Goal: Task Accomplishment & Management: Manage account settings

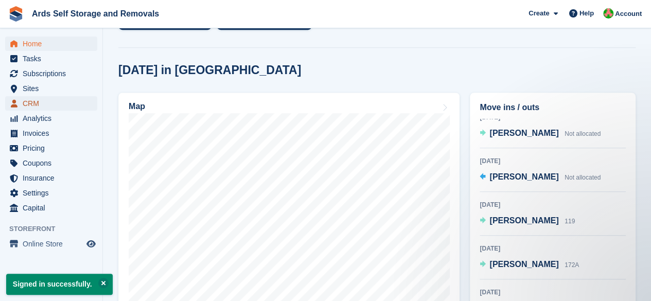
click at [38, 101] on span "CRM" at bounding box center [54, 103] width 62 height 14
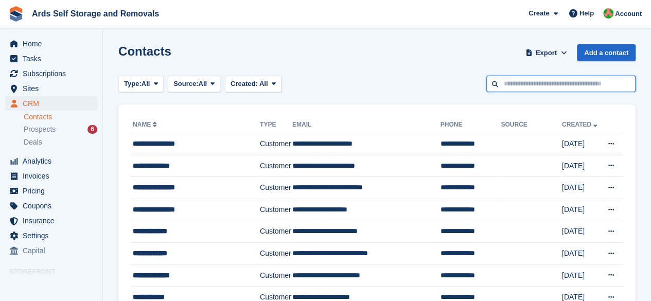
click at [542, 82] on input "text" at bounding box center [561, 84] width 149 height 17
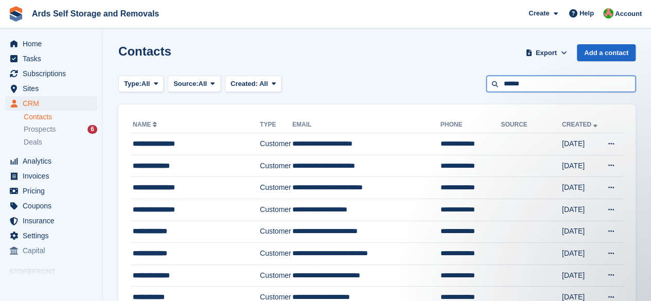
type input "******"
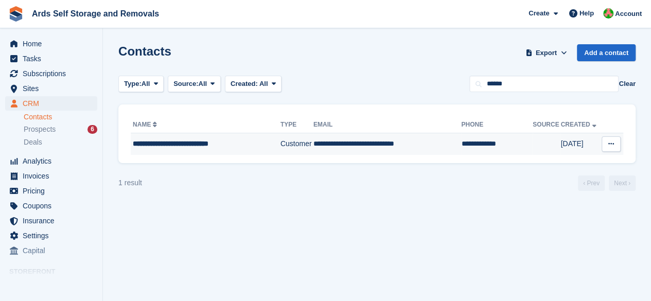
click at [397, 152] on td "**********" at bounding box center [388, 144] width 148 height 22
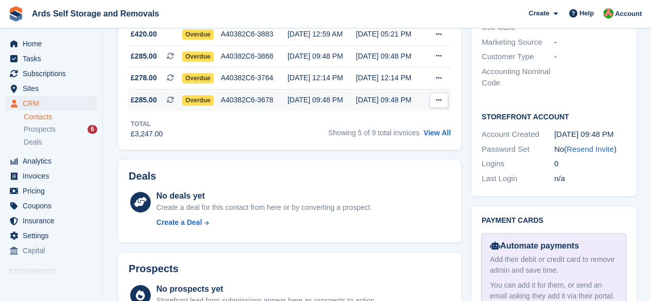
scroll to position [206, 0]
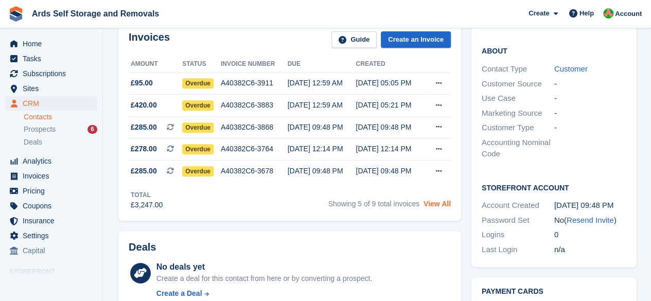
click at [446, 200] on link "View All" at bounding box center [437, 204] width 27 height 8
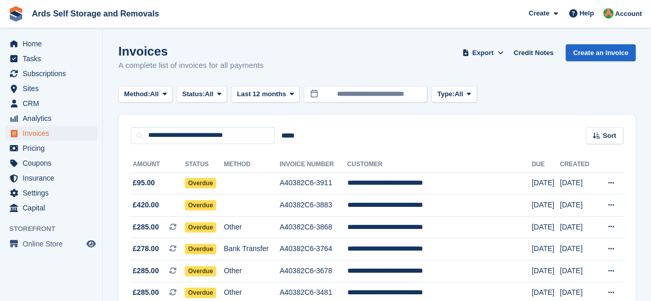
scroll to position [121, 0]
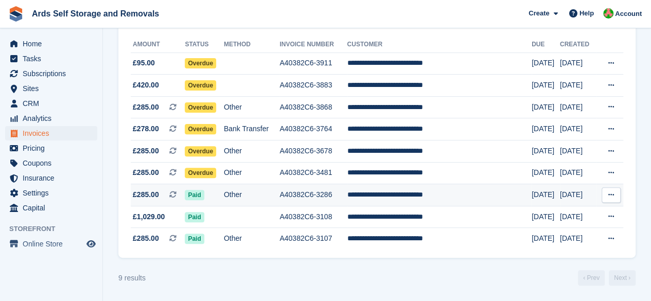
click at [616, 192] on button at bounding box center [611, 194] width 19 height 15
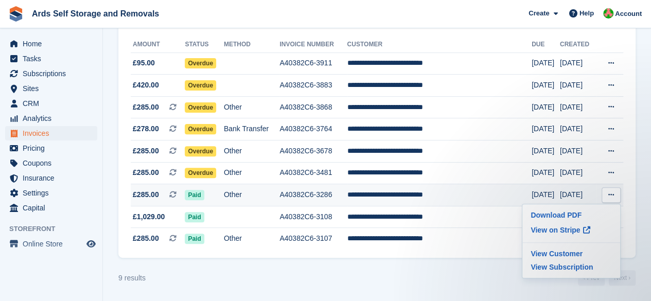
scroll to position [0, 0]
click at [321, 196] on td "A40382C6-3286" at bounding box center [313, 195] width 67 height 22
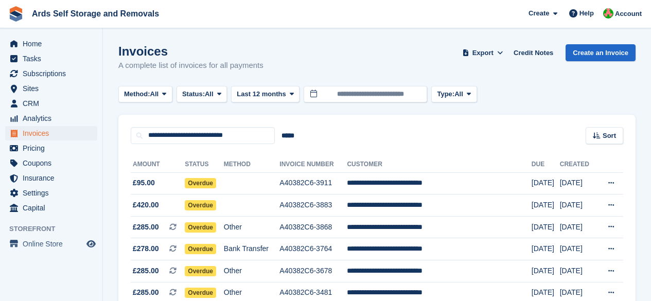
scroll to position [121, 0]
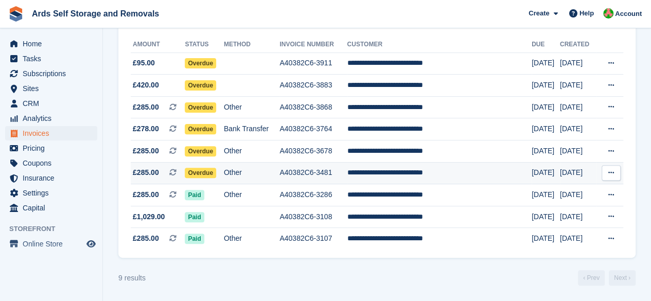
click at [280, 174] on td "Other" at bounding box center [252, 173] width 56 height 22
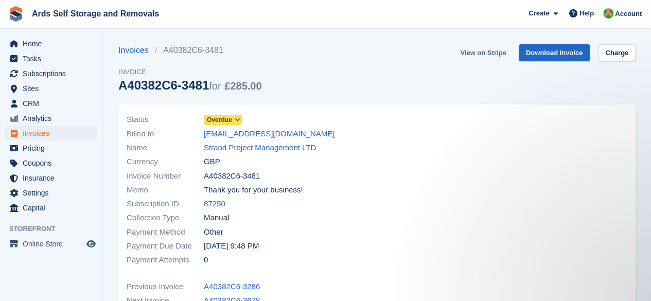
click at [474, 55] on link "View on Stripe" at bounding box center [483, 52] width 54 height 17
click at [39, 99] on span "CRM" at bounding box center [54, 103] width 62 height 14
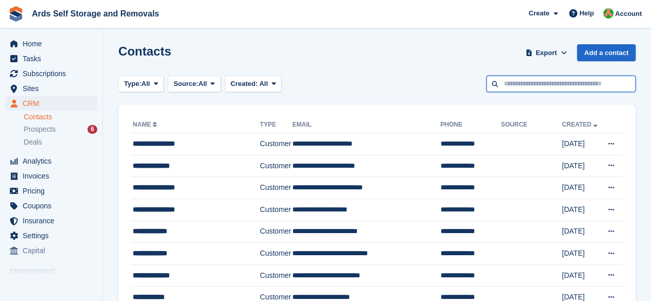
click at [524, 86] on input "text" at bounding box center [561, 84] width 149 height 17
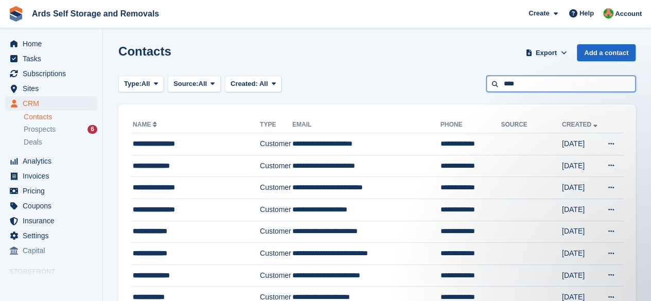
type input "****"
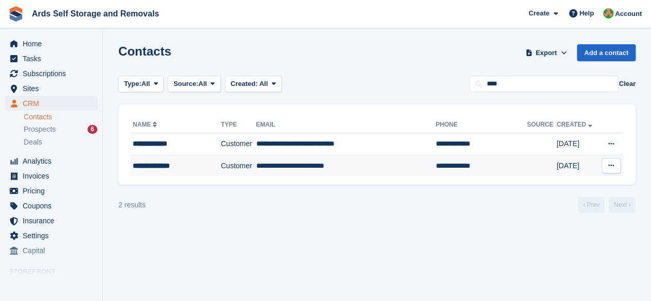
click at [333, 174] on td "**********" at bounding box center [346, 166] width 180 height 22
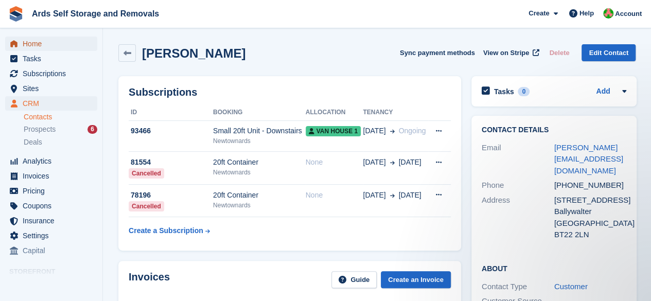
click at [35, 40] on span "Home" at bounding box center [54, 44] width 62 height 14
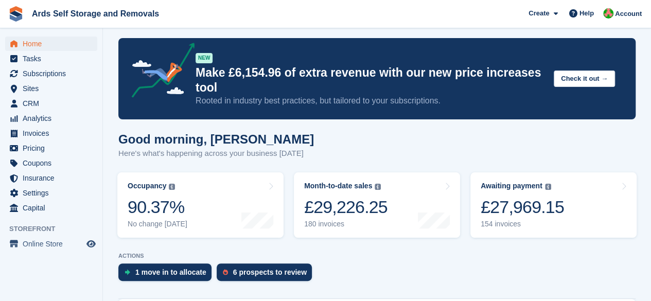
scroll to position [55, 0]
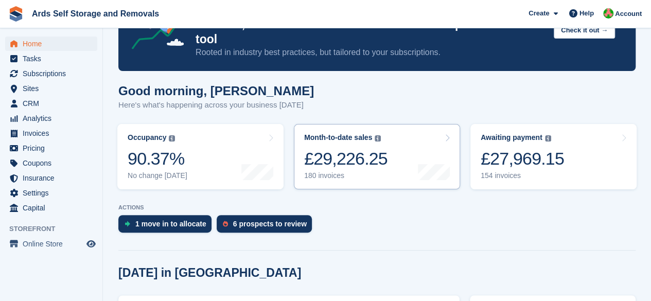
click at [348, 148] on div "£29,226.25" at bounding box center [345, 158] width 83 height 21
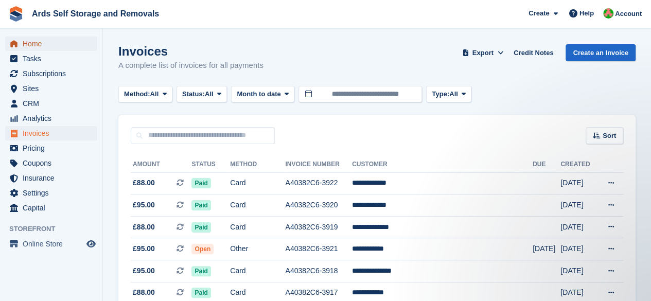
click at [35, 44] on span "Home" at bounding box center [54, 44] width 62 height 14
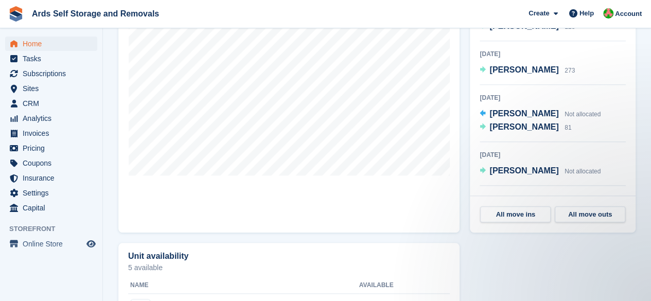
scroll to position [415, 0]
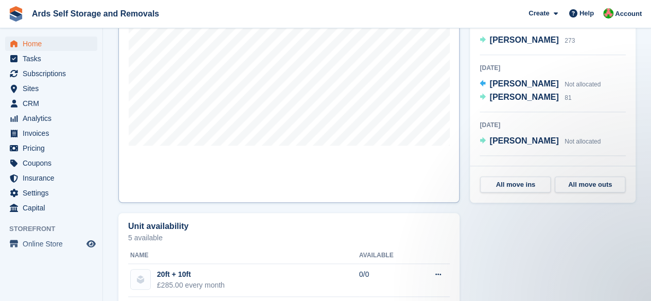
click at [323, 156] on link "Map" at bounding box center [288, 69] width 341 height 268
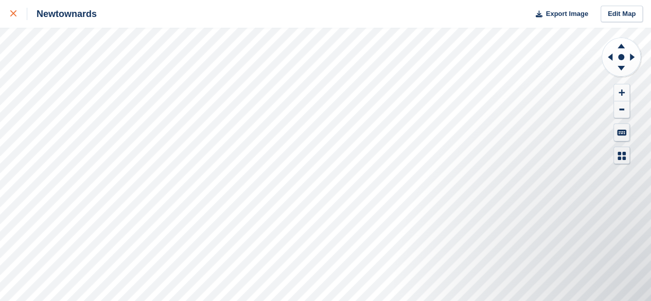
click at [5, 5] on link at bounding box center [13, 14] width 27 height 28
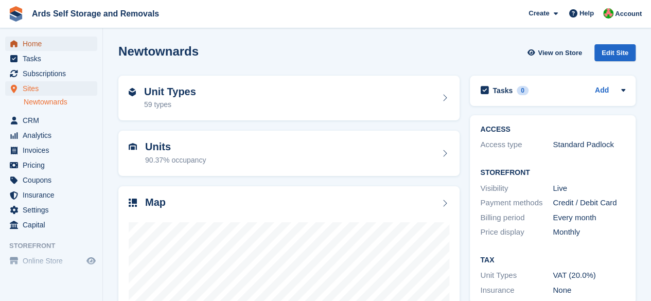
click at [47, 49] on span "Home" at bounding box center [54, 44] width 62 height 14
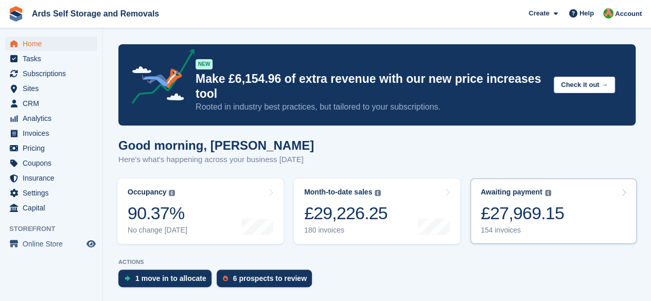
click at [506, 203] on div "£27,969.15" at bounding box center [522, 213] width 83 height 21
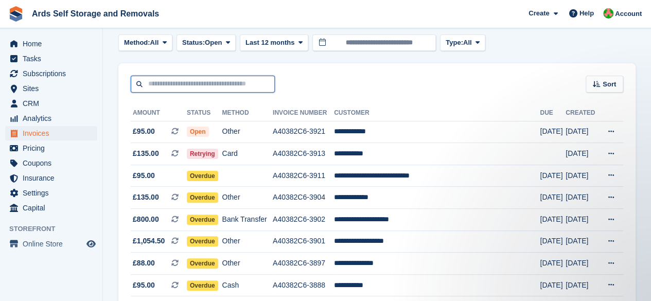
click at [238, 82] on input "text" at bounding box center [203, 84] width 144 height 17
type input "***"
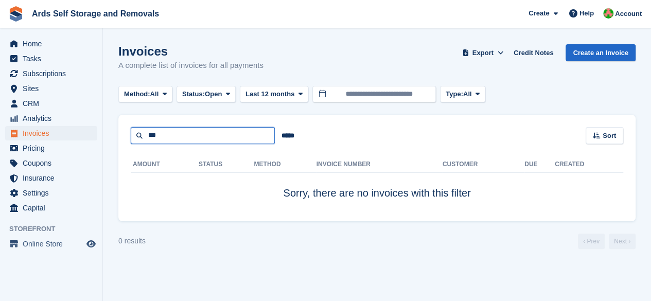
drag, startPoint x: 175, startPoint y: 143, endPoint x: 116, endPoint y: 142, distance: 58.7
click at [116, 142] on section "Invoices A complete list of invoices for all payments Export Export Invoices Ex…" at bounding box center [377, 150] width 548 height 301
type input "*****"
drag, startPoint x: 189, startPoint y: 133, endPoint x: 0, endPoint y: 144, distance: 189.3
click at [0, 144] on div "Home Tasks Subscriptions Subscriptions Subscriptions Price increases NEW Price …" at bounding box center [325, 150] width 651 height 301
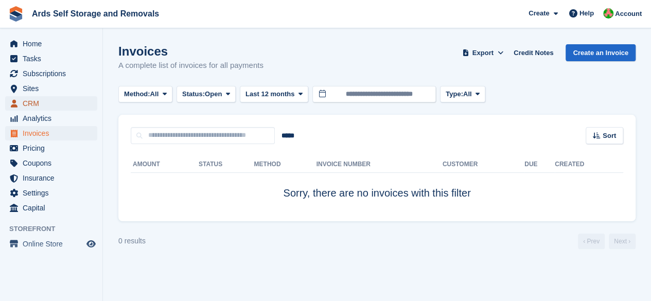
click at [36, 99] on span "CRM" at bounding box center [54, 103] width 62 height 14
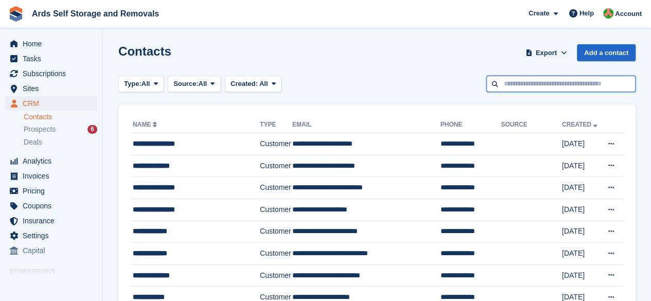
click at [552, 83] on input "text" at bounding box center [561, 84] width 149 height 17
type input "*****"
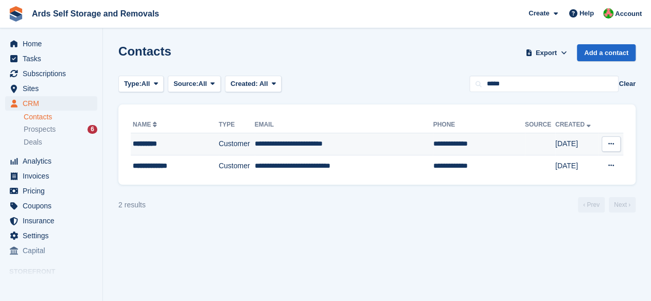
click at [392, 139] on td "**********" at bounding box center [344, 144] width 179 height 22
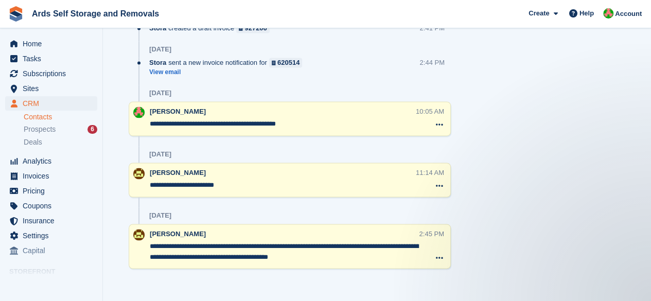
scroll to position [515, 0]
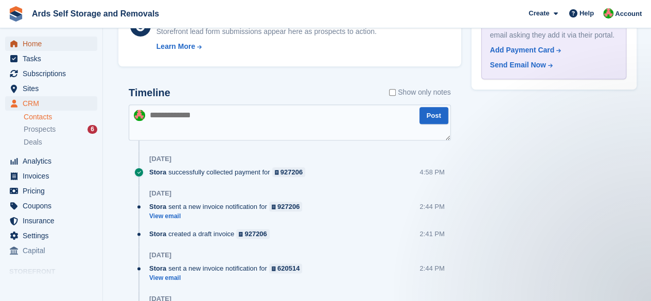
click at [26, 44] on span "Home" at bounding box center [54, 44] width 62 height 14
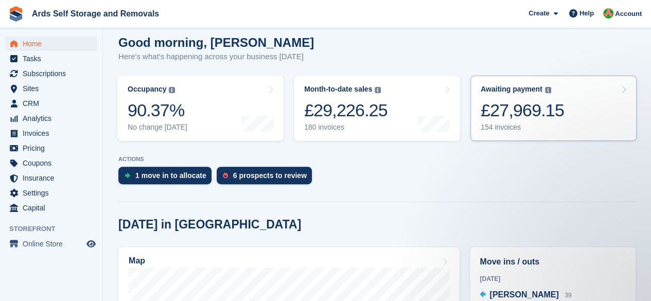
click at [560, 114] on link "Awaiting payment The total outstanding balance on all open invoices. £27,969.15…" at bounding box center [554, 108] width 166 height 65
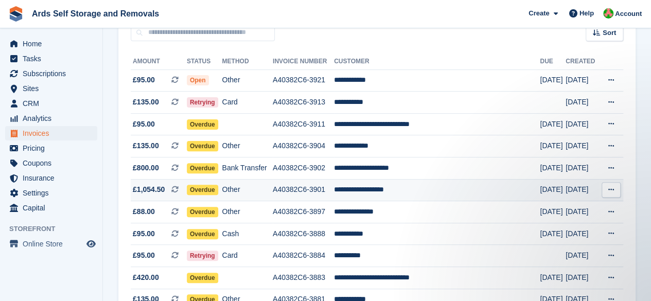
click at [441, 196] on td "**********" at bounding box center [437, 190] width 206 height 22
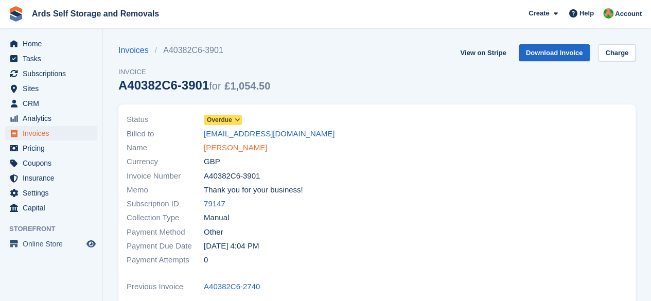
click at [243, 145] on link "Nevin Kennedy Adams" at bounding box center [235, 148] width 63 height 12
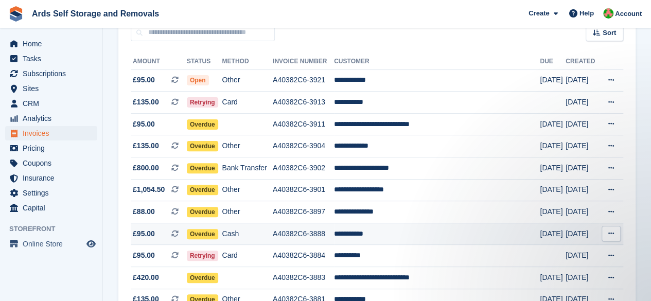
click at [392, 234] on td "**********" at bounding box center [437, 234] width 206 height 22
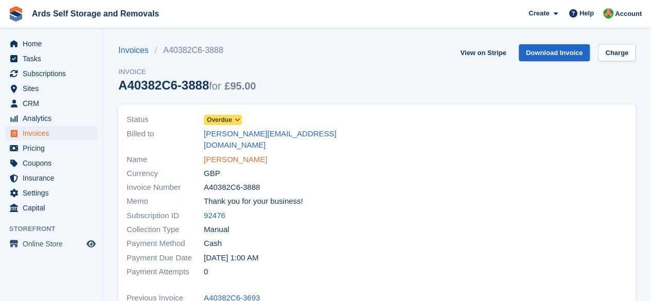
click at [236, 154] on link "[PERSON_NAME]" at bounding box center [235, 160] width 63 height 12
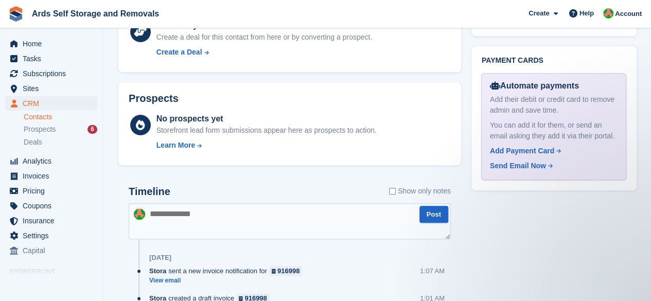
scroll to position [463, 0]
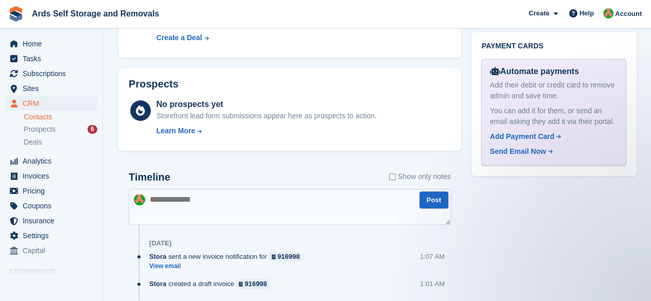
click at [269, 191] on textarea at bounding box center [290, 207] width 322 height 36
type textarea "**********"
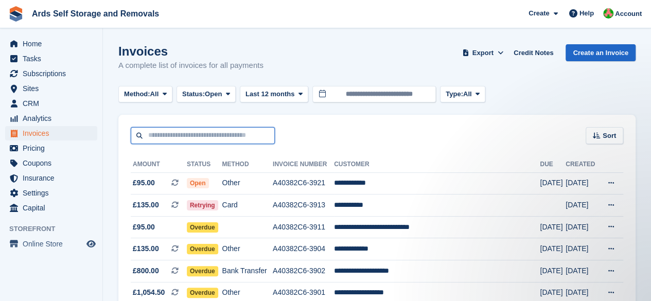
click at [222, 134] on input "text" at bounding box center [203, 135] width 144 height 17
type input "*****"
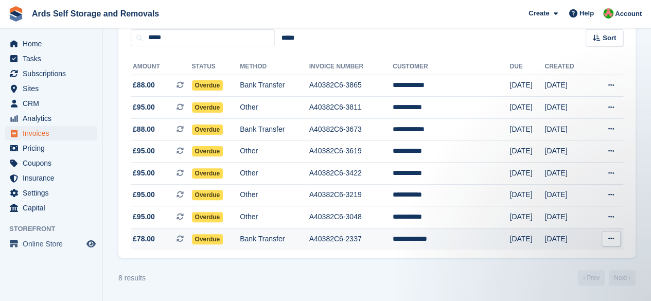
click at [341, 240] on td "A40382C6-2337" at bounding box center [351, 239] width 83 height 22
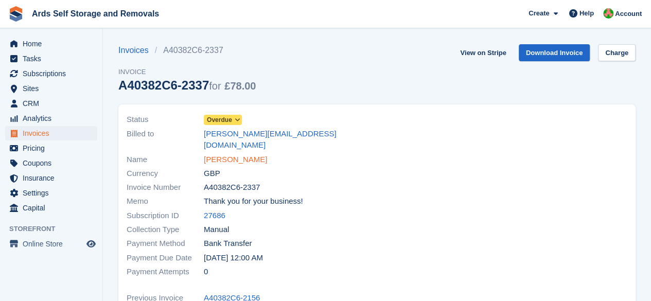
click at [221, 154] on link "[PERSON_NAME]" at bounding box center [235, 160] width 63 height 12
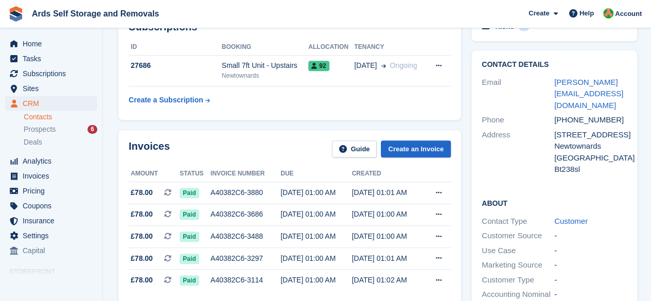
scroll to position [51, 0]
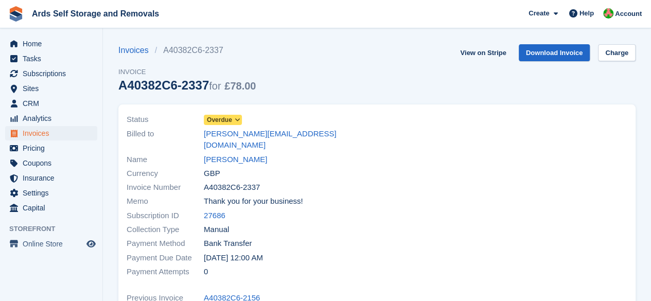
click at [227, 117] on span "Overdue" at bounding box center [219, 119] width 25 height 9
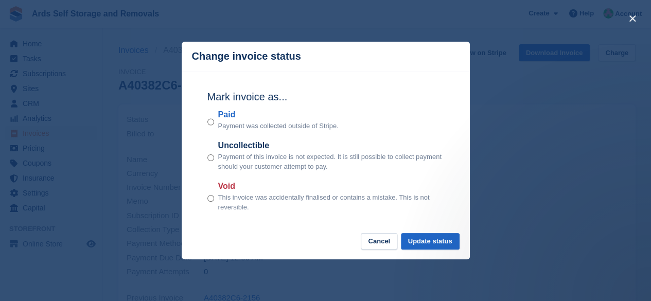
click at [219, 123] on p "Payment was collected outside of Stripe." at bounding box center [278, 126] width 121 height 10
click at [418, 240] on button "Update status" at bounding box center [430, 241] width 59 height 17
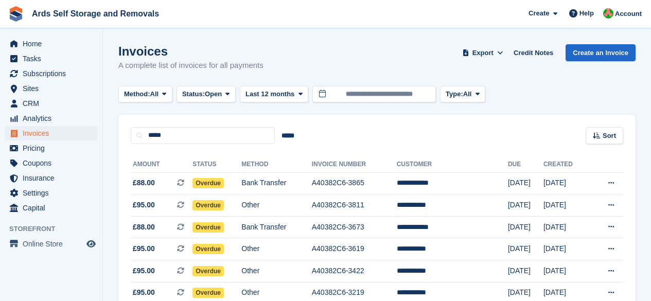
scroll to position [77, 0]
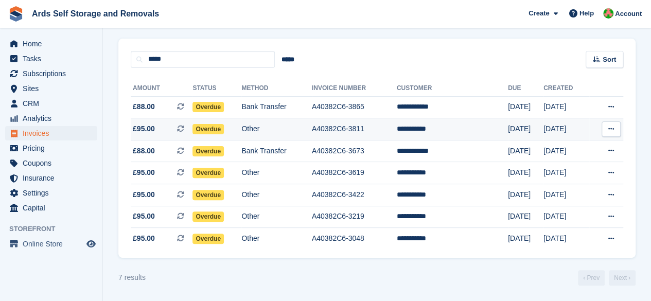
click at [452, 135] on td "**********" at bounding box center [452, 129] width 111 height 22
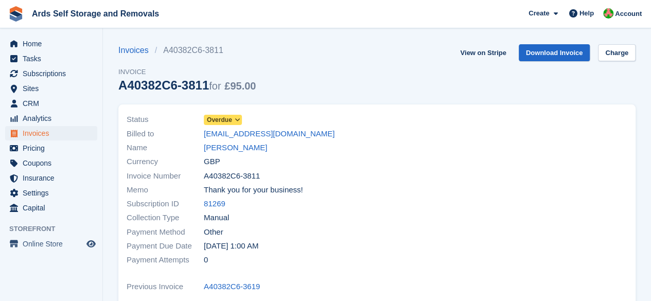
click at [203, 149] on span "Name" at bounding box center [165, 148] width 77 height 12
click at [208, 147] on link "[PERSON_NAME]" at bounding box center [235, 148] width 63 height 12
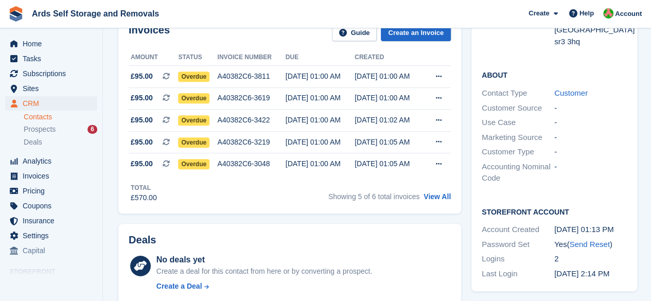
scroll to position [257, 0]
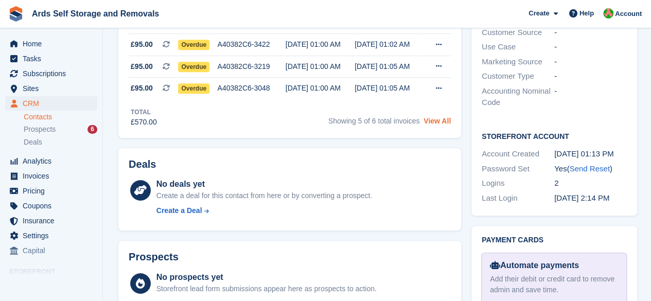
click at [427, 123] on link "View All" at bounding box center [437, 121] width 27 height 8
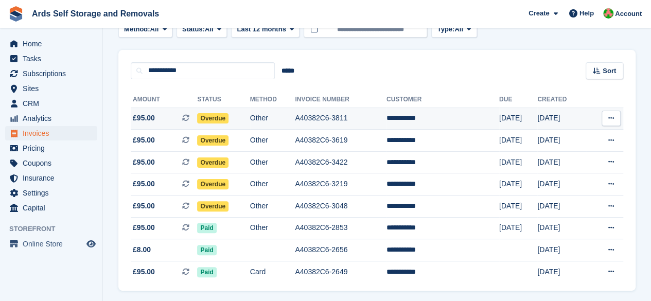
scroll to position [99, 0]
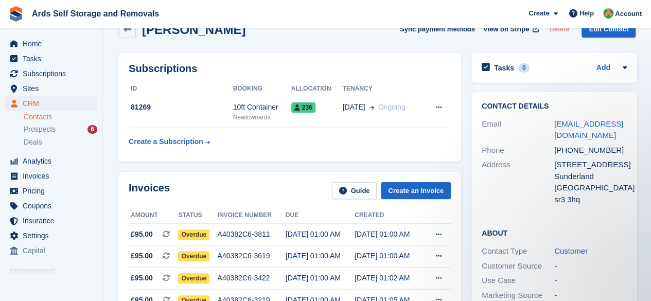
scroll to position [103, 0]
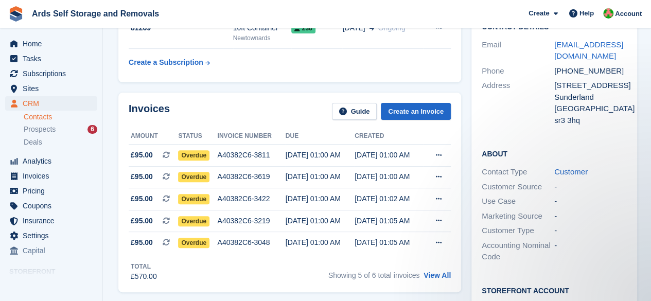
click at [433, 282] on div "Showing 5 of 6 total invoices View All" at bounding box center [390, 274] width 123 height 16
click at [432, 275] on link "View All" at bounding box center [437, 275] width 27 height 8
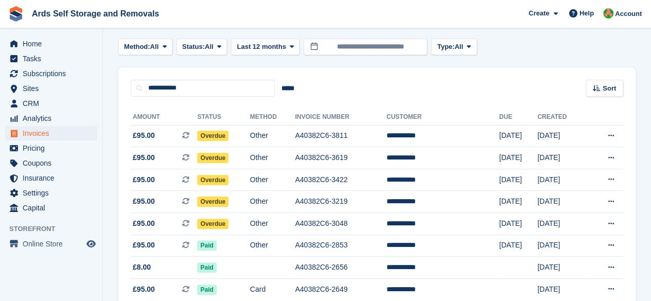
scroll to position [99, 0]
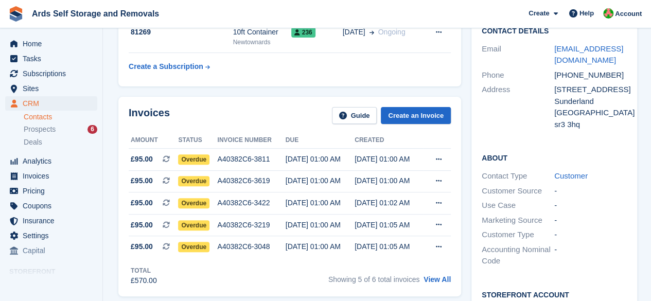
scroll to position [103, 0]
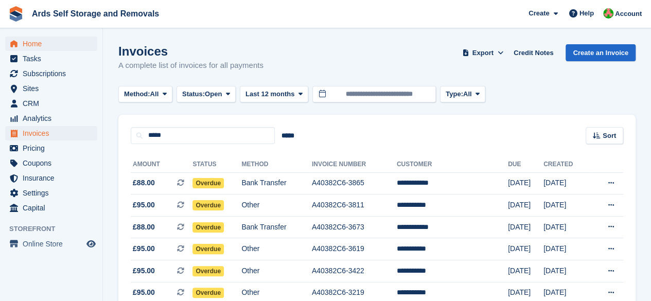
click at [42, 36] on div "Home Tasks Subscriptions Subscriptions Subscriptions Price increases NEW Price …" at bounding box center [51, 123] width 102 height 183
click at [50, 73] on span "Subscriptions" at bounding box center [54, 73] width 62 height 14
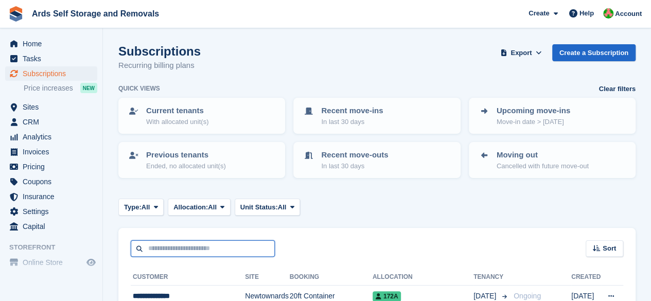
click at [195, 242] on input "text" at bounding box center [203, 248] width 144 height 17
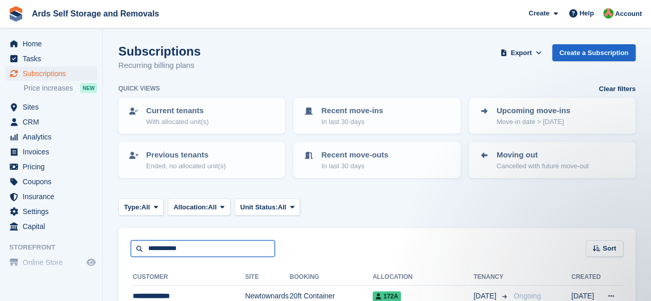
type input "**********"
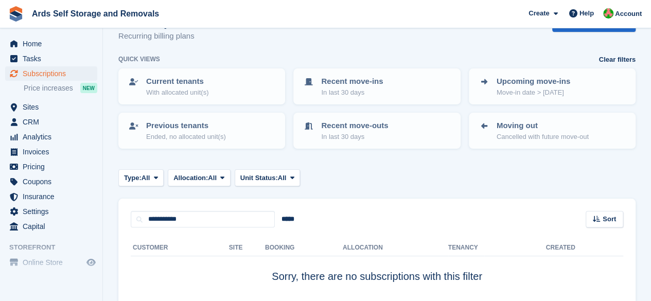
scroll to position [76, 0]
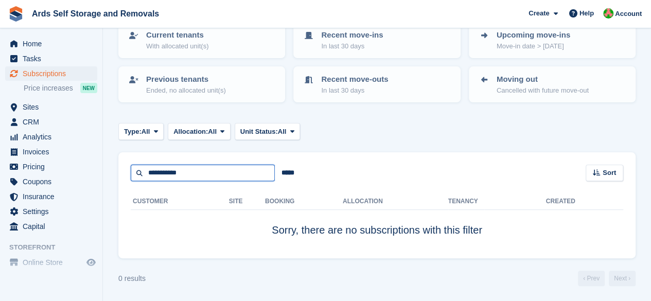
click at [156, 170] on input "**********" at bounding box center [203, 173] width 144 height 17
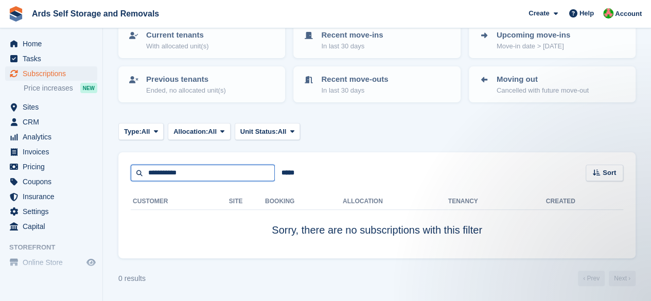
scroll to position [0, 0]
type input "**********"
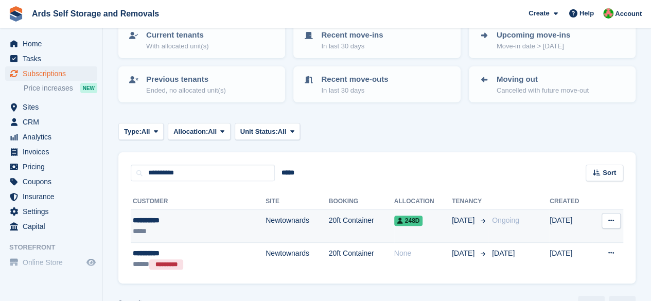
click at [407, 217] on div "248D" at bounding box center [423, 220] width 58 height 11
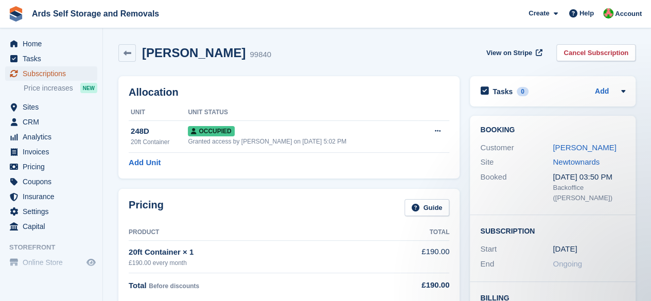
click at [36, 75] on span "Subscriptions" at bounding box center [54, 73] width 62 height 14
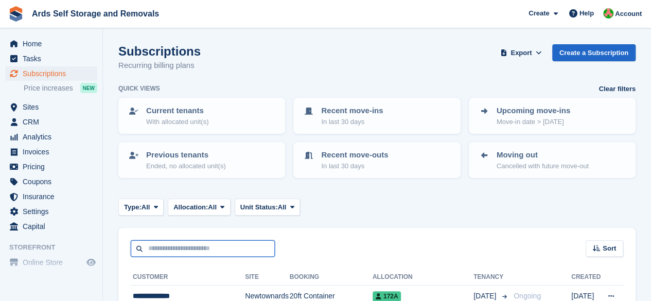
click at [179, 252] on input "text" at bounding box center [203, 248] width 144 height 17
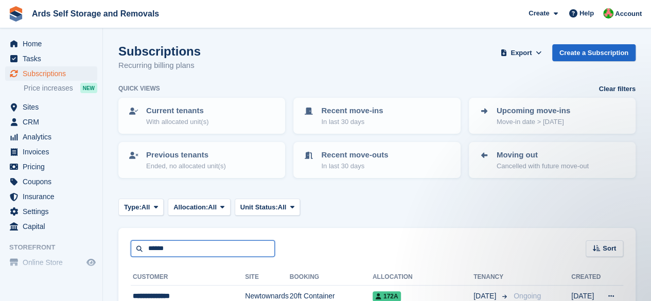
type input "******"
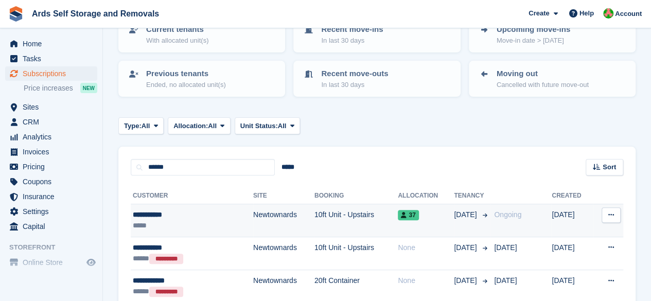
scroll to position [103, 0]
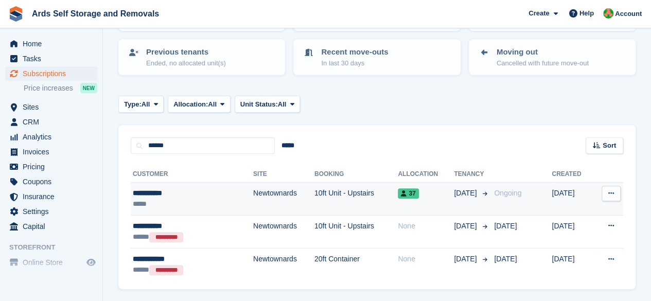
click at [358, 191] on td "10ft Unit - Upstairs" at bounding box center [356, 199] width 83 height 33
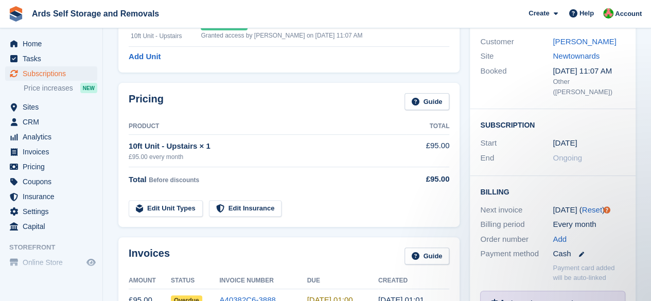
scroll to position [3, 0]
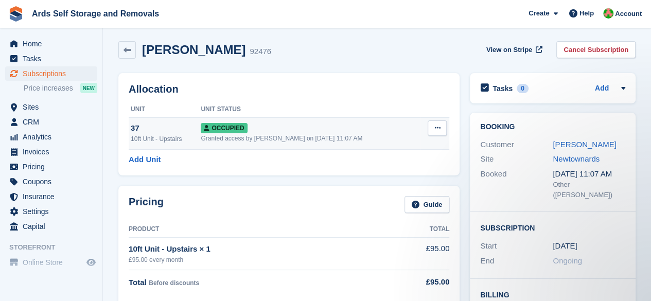
click at [329, 142] on div "Granted access by [PERSON_NAME] on [DATE] 11:07 AM" at bounding box center [310, 138] width 219 height 9
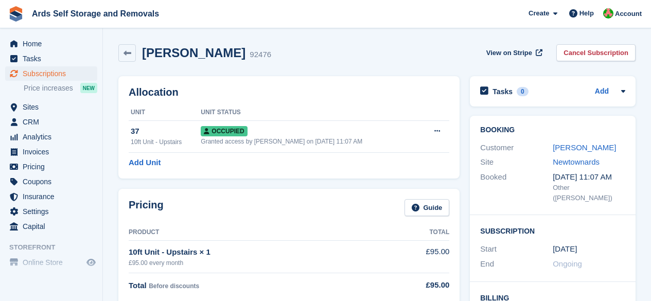
scroll to position [3, 0]
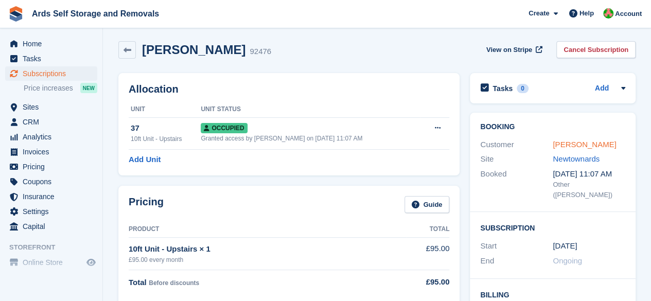
click at [566, 143] on link "[PERSON_NAME]" at bounding box center [584, 144] width 63 height 9
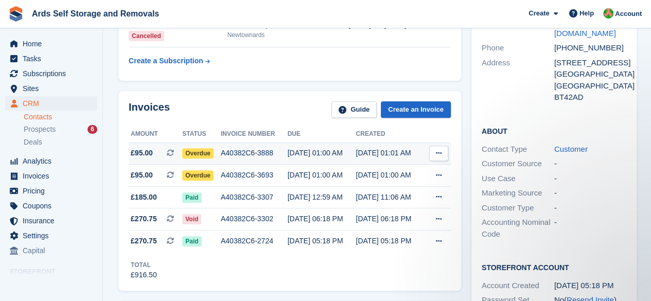
scroll to position [154, 0]
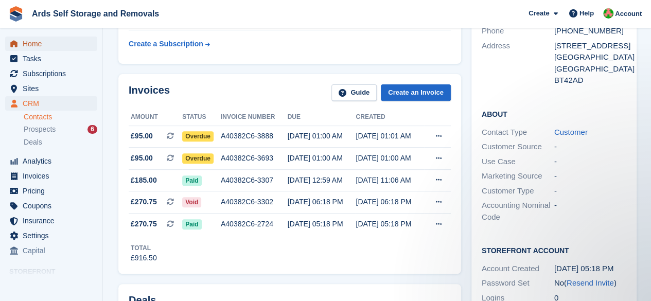
click at [39, 50] on span "Home" at bounding box center [54, 44] width 62 height 14
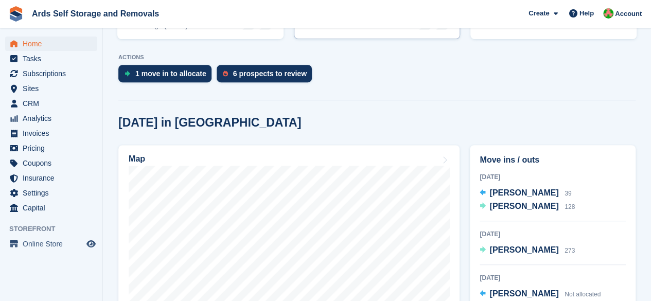
scroll to position [257, 0]
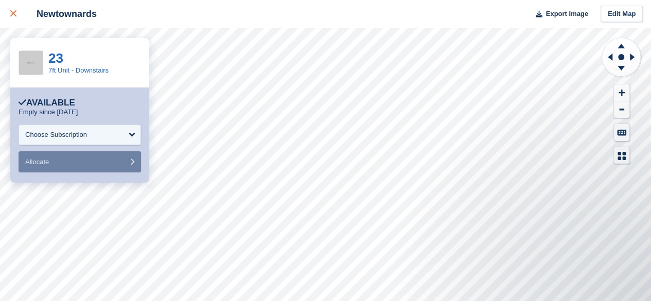
click at [16, 18] on div at bounding box center [18, 14] width 17 height 12
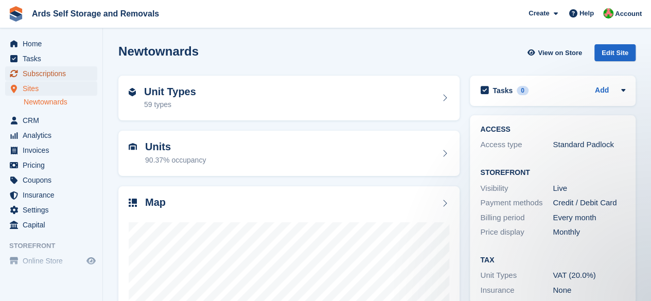
click at [65, 75] on span "Subscriptions" at bounding box center [54, 73] width 62 height 14
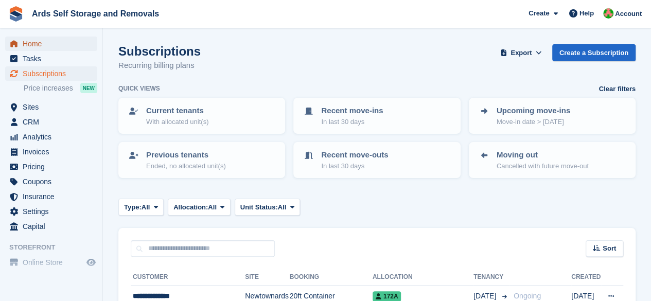
click at [43, 41] on span "Home" at bounding box center [54, 44] width 62 height 14
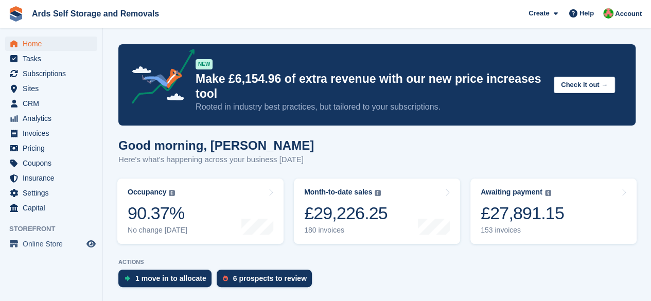
scroll to position [55, 0]
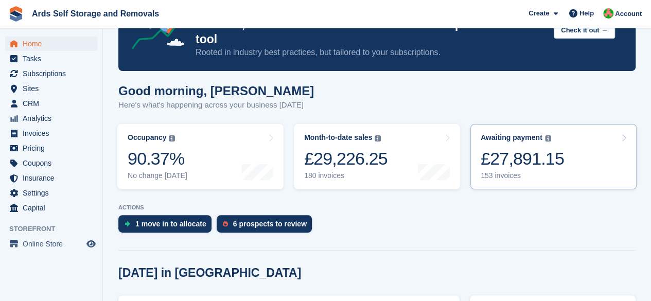
click at [526, 160] on div "£27,891.15" at bounding box center [522, 158] width 83 height 21
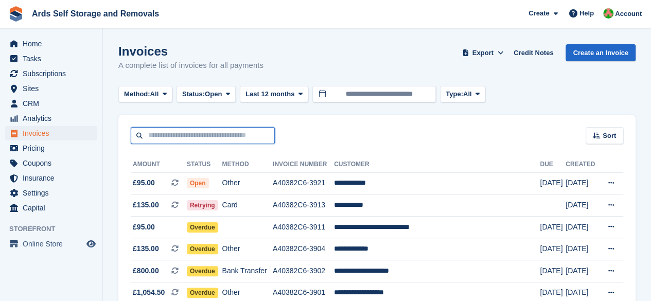
click at [194, 131] on input "text" at bounding box center [203, 135] width 144 height 17
type input "*"
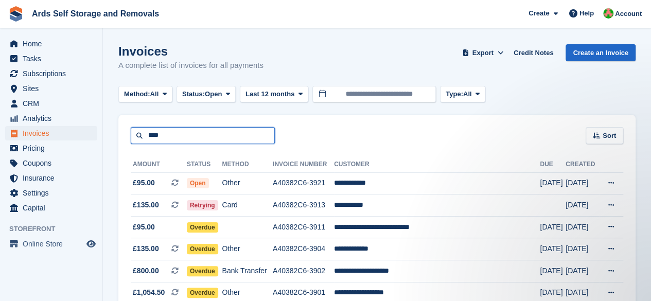
type input "****"
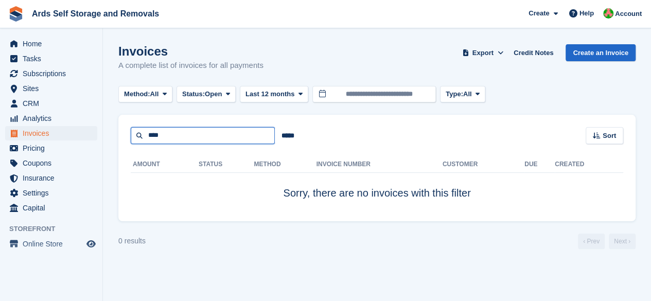
drag, startPoint x: 191, startPoint y: 132, endPoint x: 122, endPoint y: 143, distance: 69.8
click at [122, 143] on div "**** ***** Sort Sort by Date created Created (oldest first) Created (newest fir…" at bounding box center [377, 129] width 518 height 29
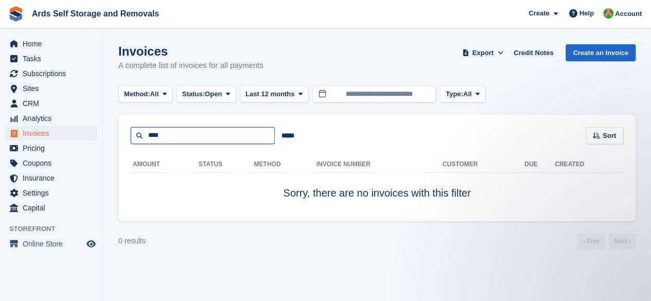
type input "****"
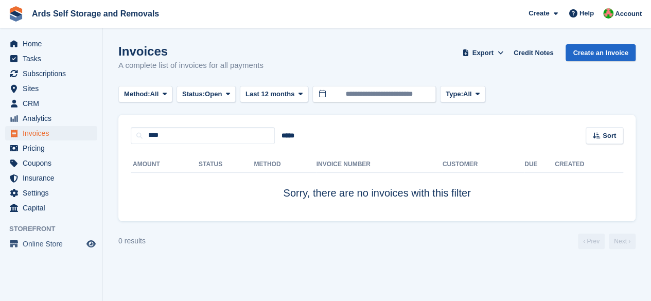
click at [188, 124] on div "**** ***** Sort Sort by Date created Created (oldest first) Created (newest fir…" at bounding box center [377, 129] width 518 height 29
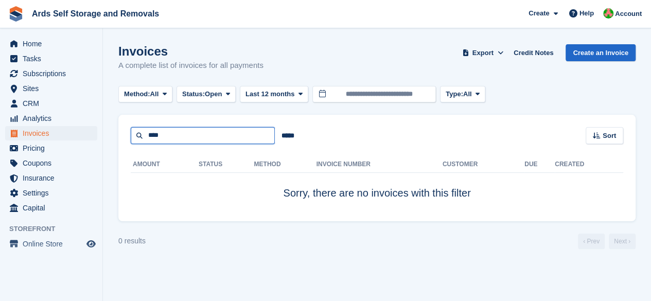
click at [187, 132] on input "****" at bounding box center [203, 135] width 144 height 17
type input "***"
drag, startPoint x: 174, startPoint y: 136, endPoint x: 0, endPoint y: 136, distance: 174.1
click at [0, 136] on div "Home Tasks Subscriptions Subscriptions Subscriptions Price increases NEW Price …" at bounding box center [325, 150] width 651 height 301
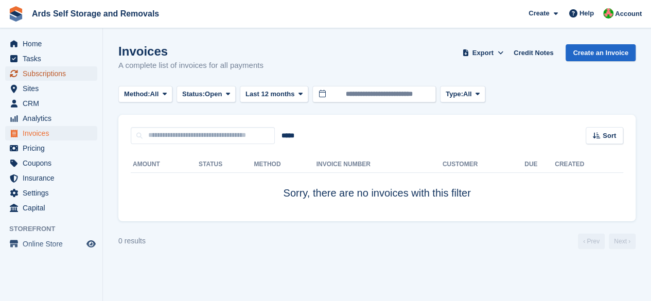
click at [63, 76] on span "Subscriptions" at bounding box center [54, 73] width 62 height 14
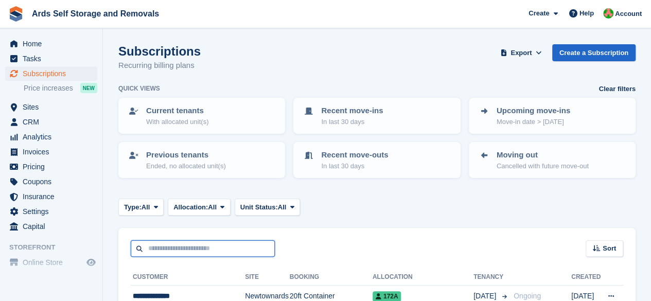
click at [186, 243] on input "text" at bounding box center [203, 248] width 144 height 17
type input "****"
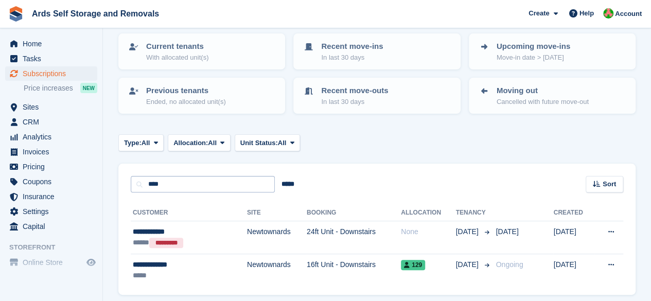
scroll to position [101, 0]
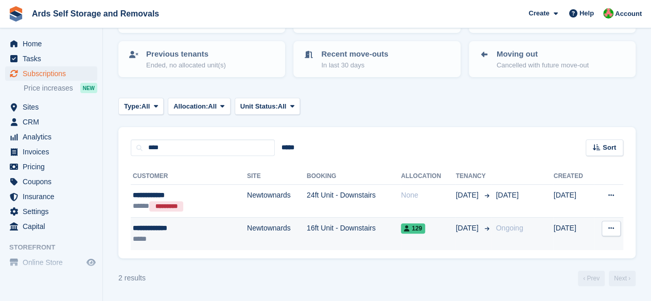
click at [247, 222] on td "Newtownards" at bounding box center [277, 234] width 60 height 32
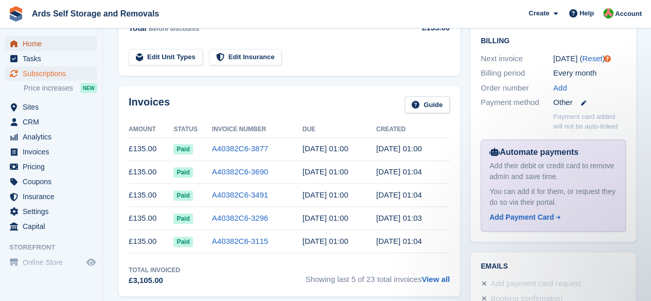
click at [33, 41] on span "Home" at bounding box center [54, 44] width 62 height 14
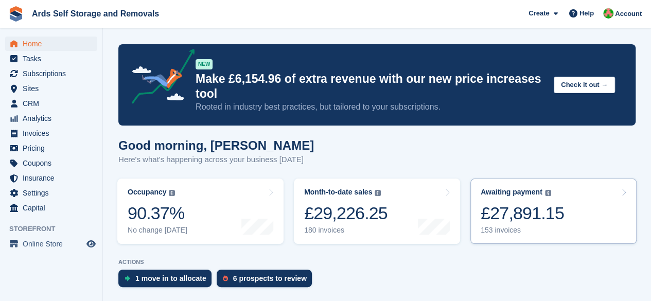
click at [546, 192] on img at bounding box center [548, 193] width 6 height 6
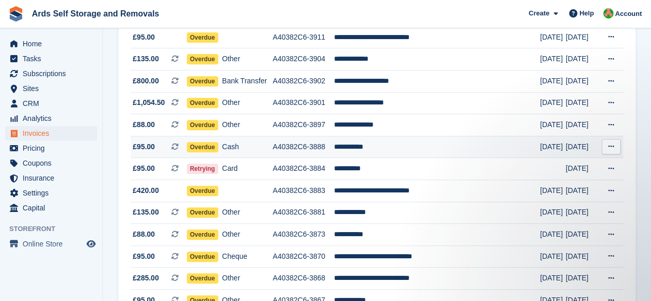
scroll to position [206, 0]
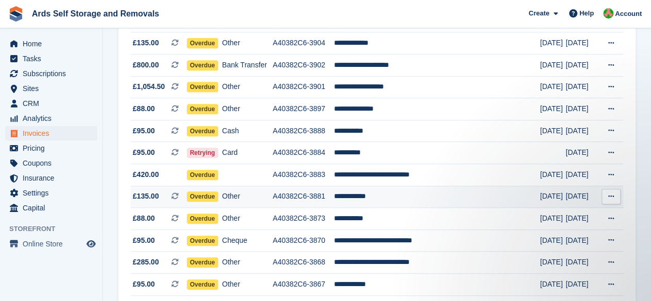
click at [400, 201] on td "**********" at bounding box center [437, 197] width 206 height 22
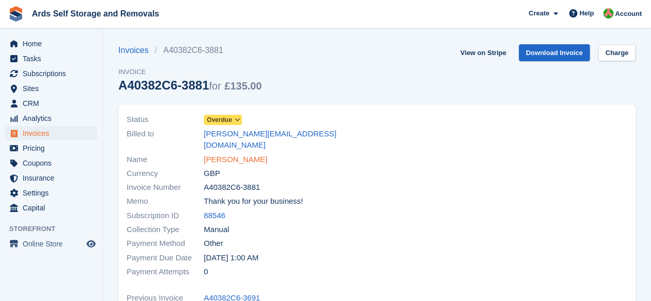
click at [229, 154] on link "[PERSON_NAME]" at bounding box center [235, 160] width 63 height 12
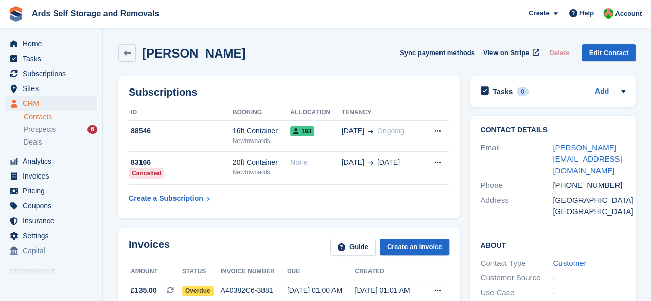
scroll to position [206, 0]
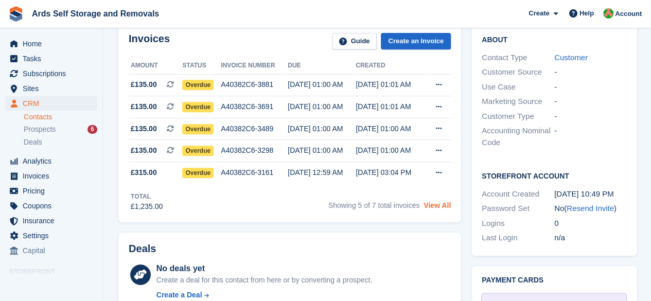
click at [446, 207] on link "View All" at bounding box center [437, 205] width 27 height 8
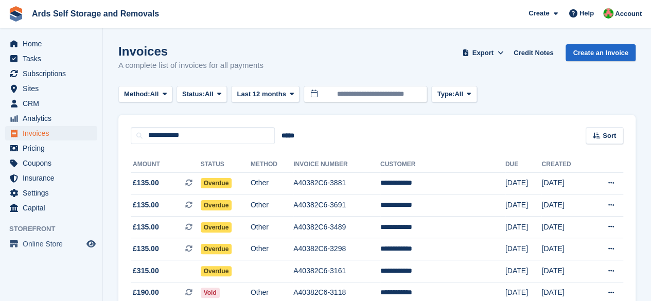
scroll to position [77, 0]
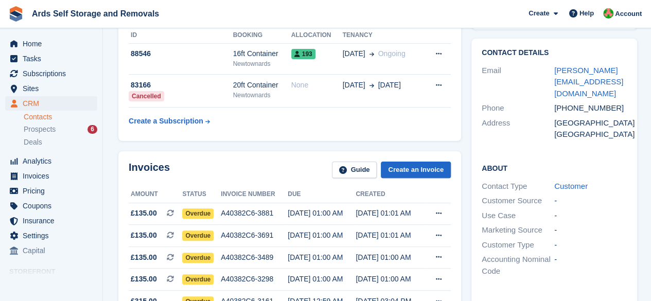
scroll to position [206, 0]
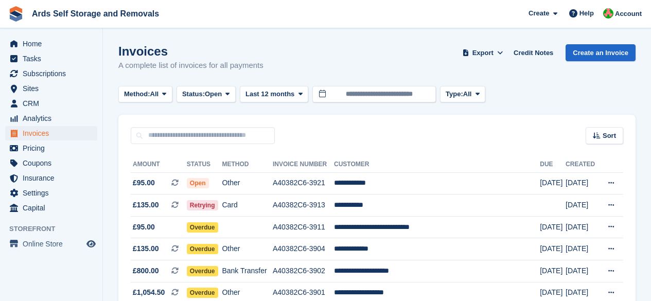
scroll to position [206, 0]
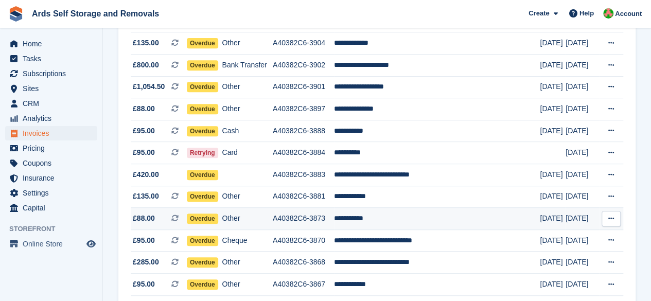
click at [370, 220] on td "**********" at bounding box center [437, 219] width 206 height 22
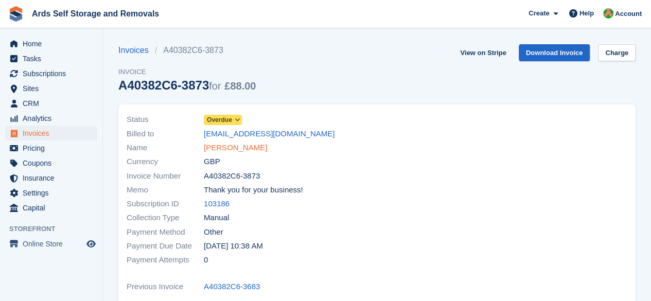
click at [238, 145] on link "Alex Herman" at bounding box center [235, 148] width 63 height 12
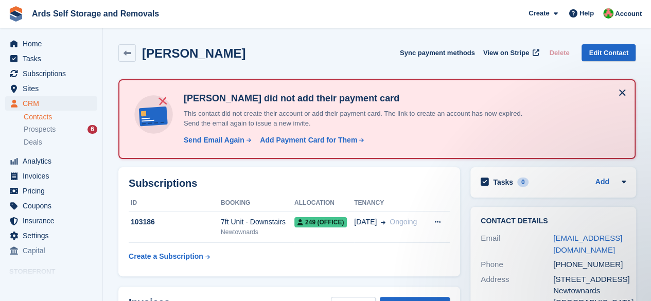
click at [621, 91] on button at bounding box center [622, 92] width 16 height 16
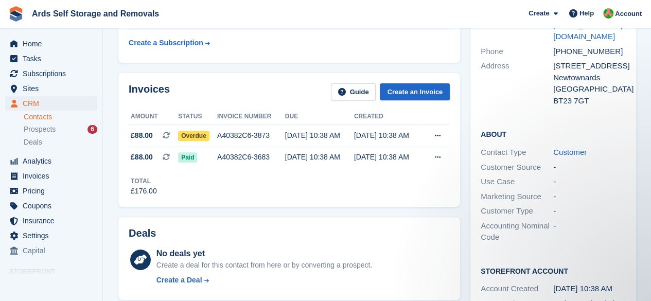
scroll to position [45, 0]
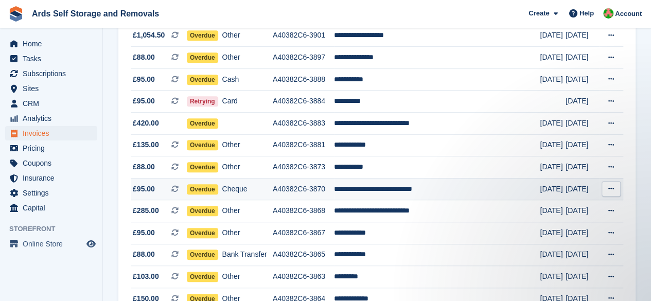
click at [435, 190] on td "**********" at bounding box center [437, 189] width 206 height 22
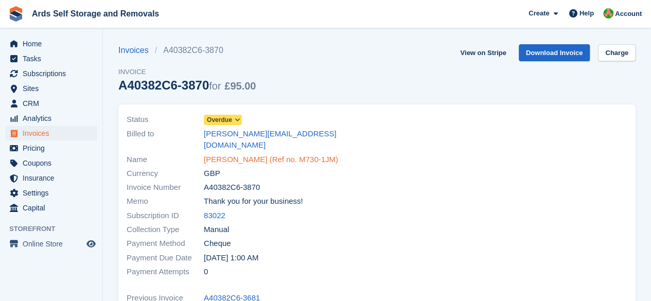
click at [274, 154] on link "[PERSON_NAME] (Ref no. M730-1JM)" at bounding box center [271, 160] width 134 height 12
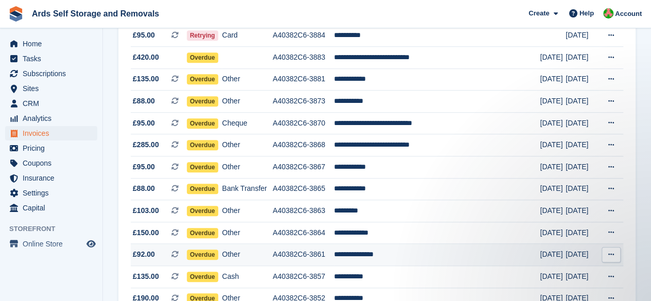
scroll to position [360, 0]
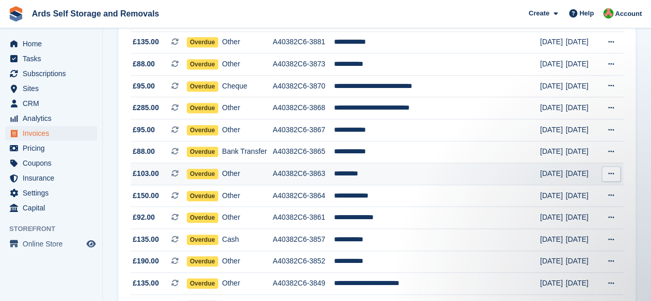
click at [399, 171] on td "*********" at bounding box center [437, 174] width 206 height 22
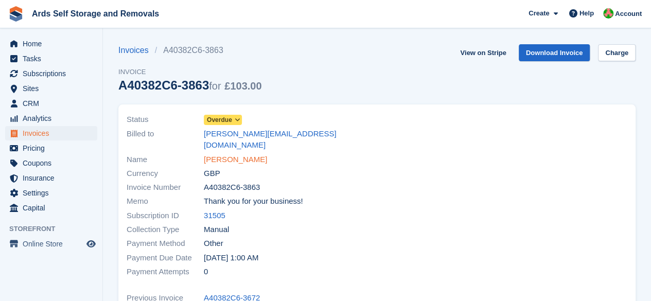
click at [225, 154] on link "Paul Reid" at bounding box center [235, 160] width 63 height 12
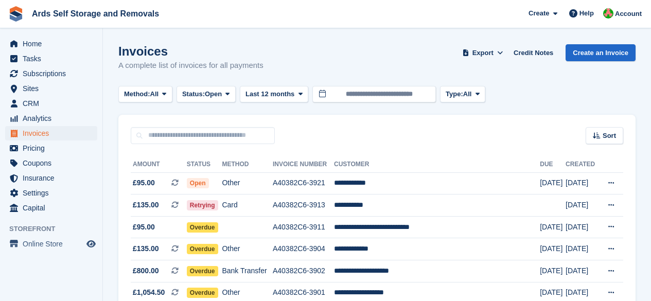
scroll to position [360, 0]
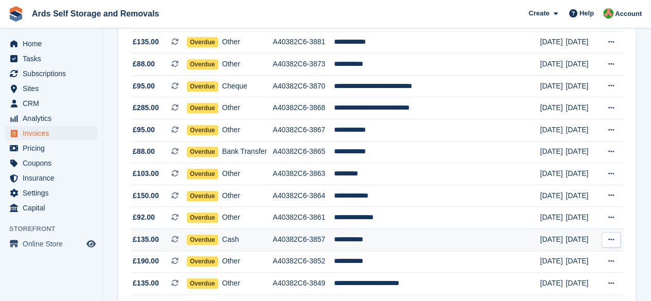
click at [334, 247] on td "A40382C6-3857" at bounding box center [303, 240] width 61 height 22
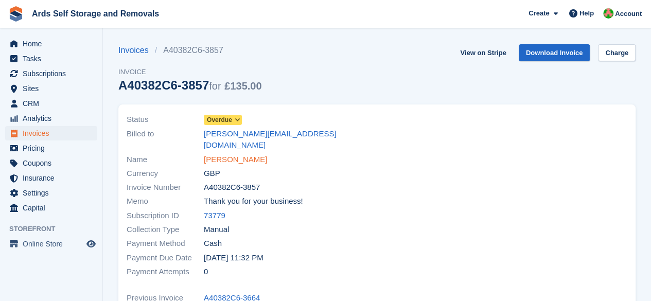
click at [226, 154] on link "[PERSON_NAME]" at bounding box center [235, 160] width 63 height 12
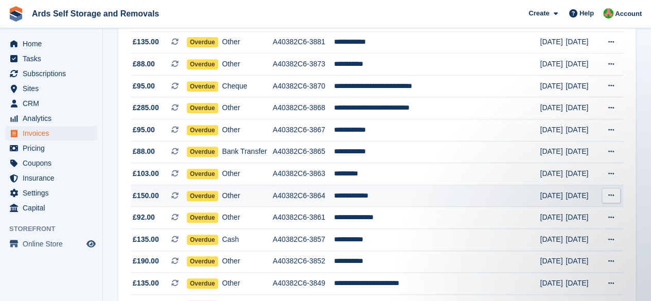
click at [365, 192] on td "**********" at bounding box center [437, 196] width 206 height 22
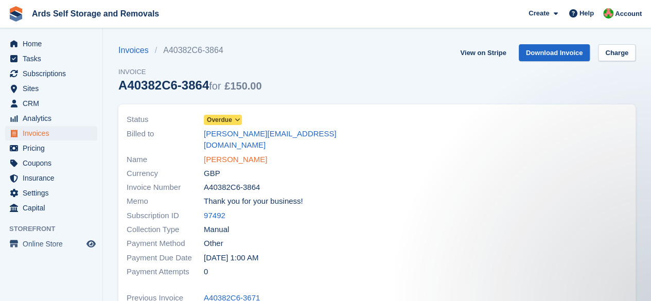
click at [233, 154] on link "Cecil Elliott" at bounding box center [235, 160] width 63 height 12
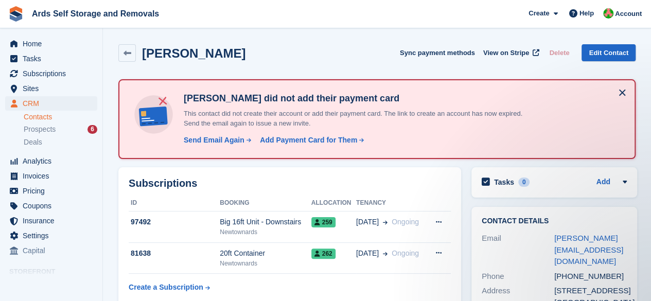
click at [623, 92] on button at bounding box center [622, 92] width 16 height 16
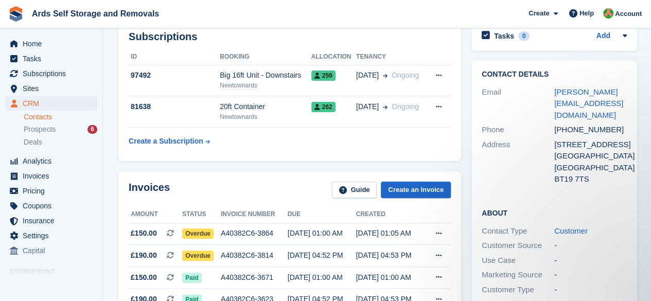
scroll to position [103, 0]
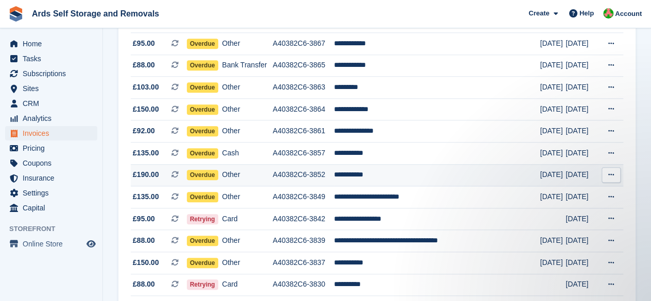
scroll to position [463, 0]
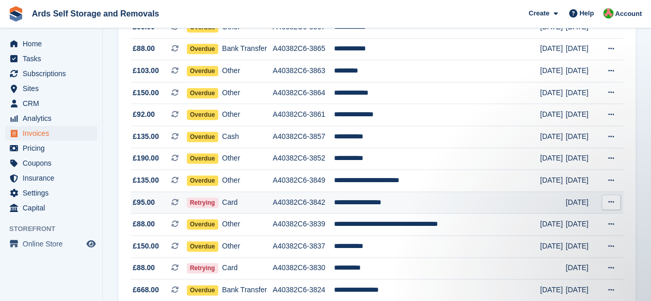
click at [378, 212] on td "**********" at bounding box center [437, 203] width 206 height 22
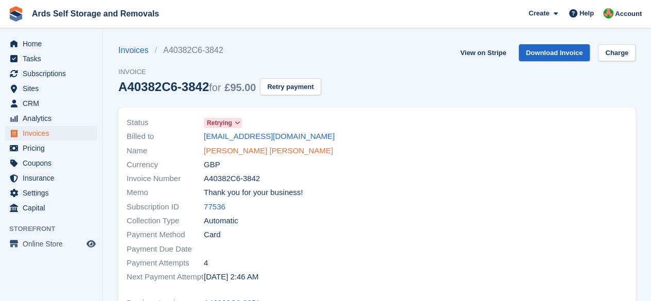
click at [259, 149] on link "Connor Brotherston" at bounding box center [268, 151] width 129 height 12
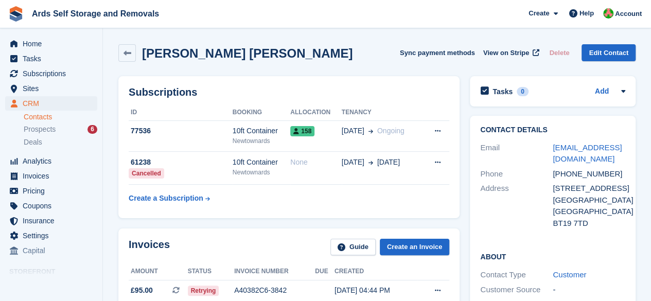
scroll to position [103, 0]
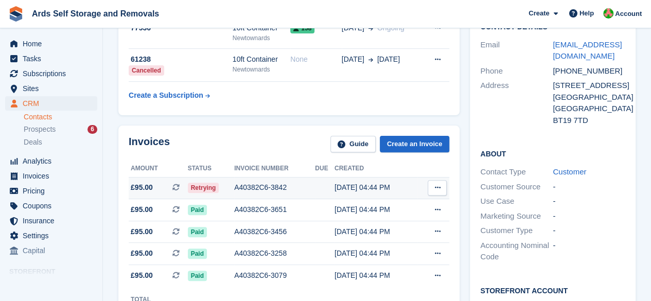
click at [199, 187] on span "Retrying" at bounding box center [203, 188] width 31 height 10
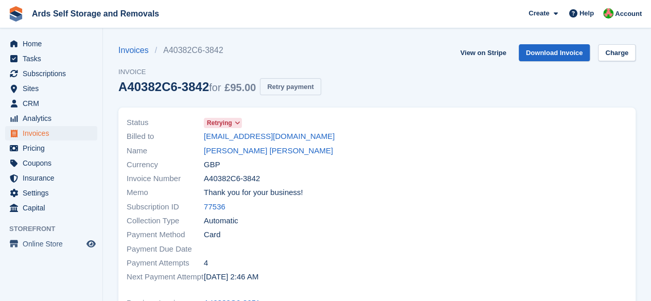
click at [305, 86] on button "Retry payment" at bounding box center [290, 86] width 61 height 17
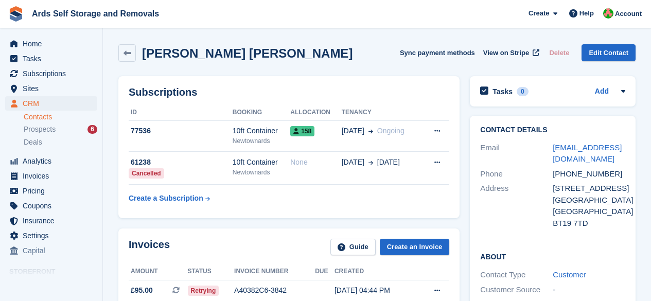
scroll to position [103, 0]
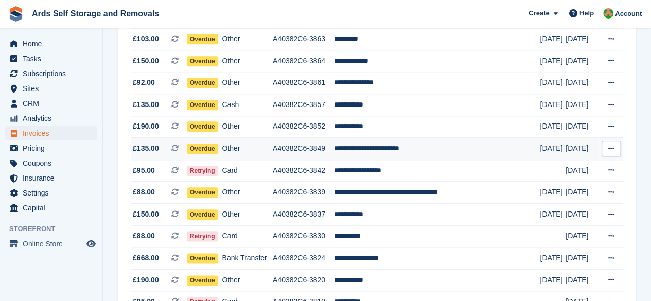
scroll to position [566, 0]
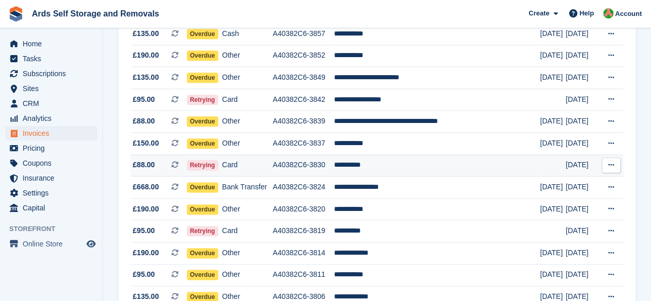
click at [273, 167] on td "Card" at bounding box center [247, 165] width 51 height 22
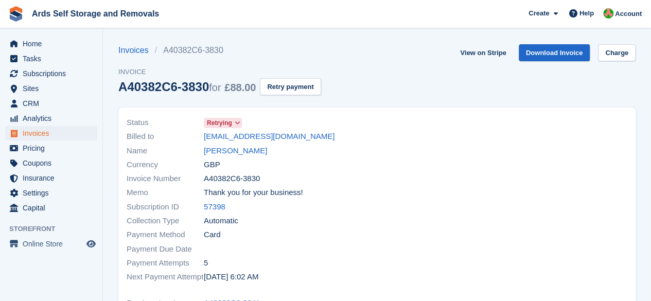
click at [232, 121] on span "Retrying" at bounding box center [219, 122] width 25 height 9
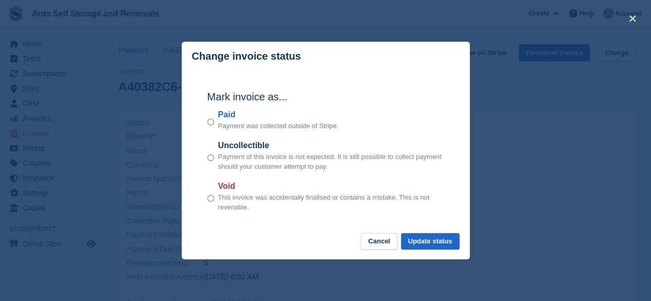
click at [518, 200] on div "close" at bounding box center [325, 150] width 651 height 301
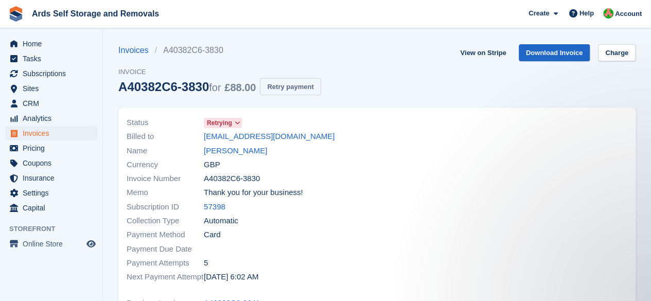
click at [300, 90] on button "Retry payment" at bounding box center [290, 86] width 61 height 17
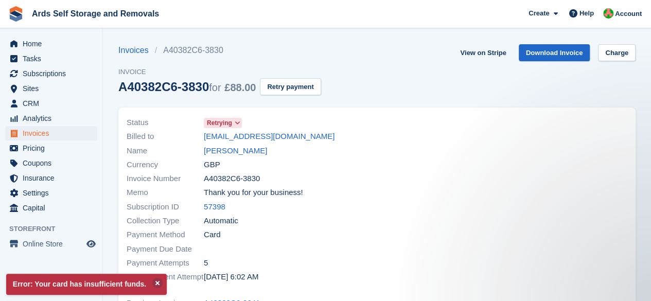
click at [243, 154] on div "Name Chloe Kane" at bounding box center [249, 151] width 245 height 14
click at [238, 151] on link "Chloe Kane" at bounding box center [235, 151] width 63 height 12
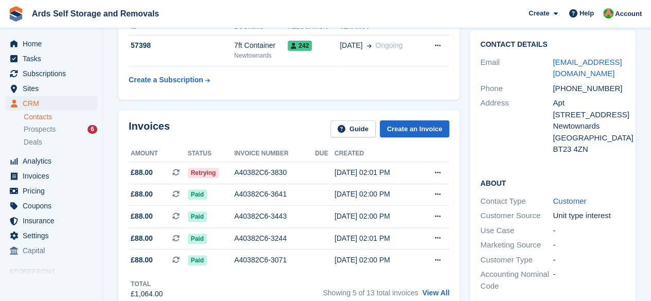
scroll to position [103, 0]
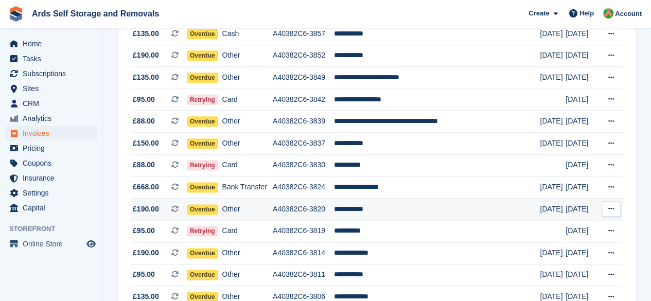
scroll to position [721, 0]
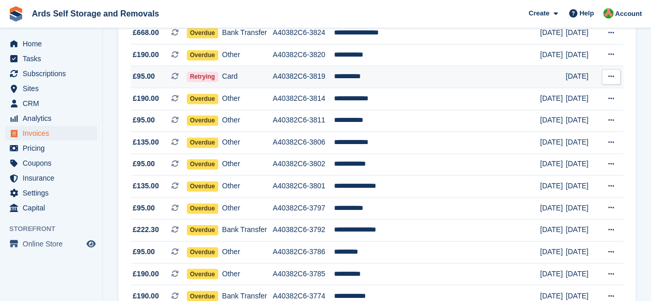
click at [360, 83] on td "**********" at bounding box center [437, 77] width 206 height 22
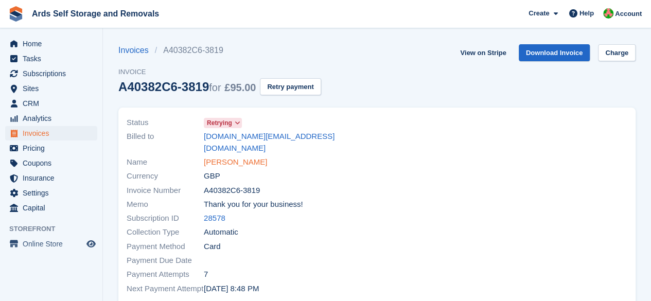
click at [229, 157] on link "[PERSON_NAME]" at bounding box center [235, 163] width 63 height 12
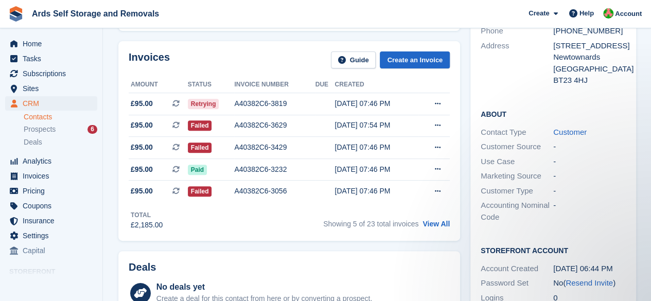
scroll to position [257, 0]
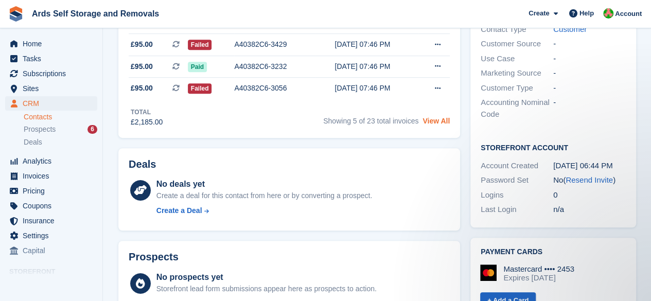
click at [428, 125] on link "View All" at bounding box center [436, 121] width 27 height 8
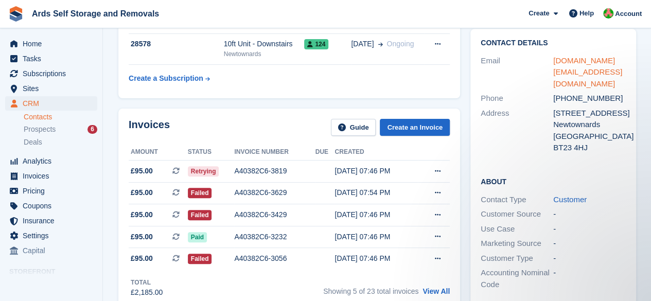
scroll to position [103, 0]
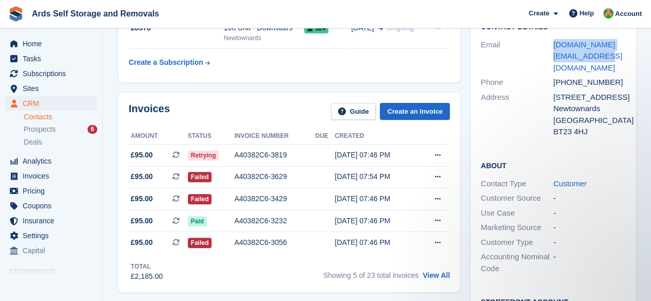
drag, startPoint x: 598, startPoint y: 55, endPoint x: 505, endPoint y: 49, distance: 93.9
click at [505, 49] on div "Email mydisco.tc@virginmedia.com" at bounding box center [553, 57] width 145 height 38
copy div "mydisco.tc@virginmedia.com"
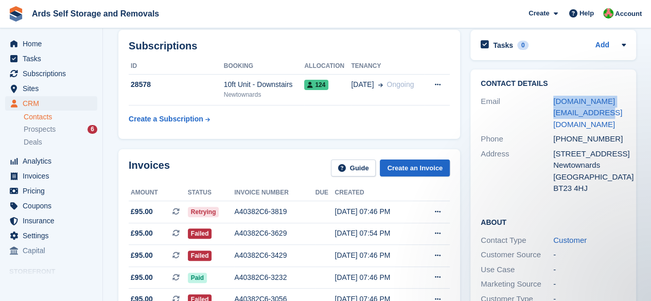
scroll to position [0, 0]
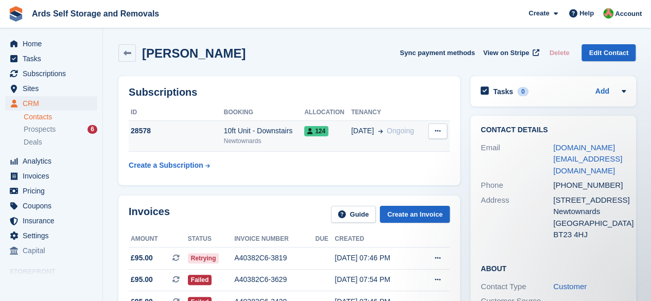
click at [225, 130] on div "10ft Unit - Downstairs" at bounding box center [264, 131] width 81 height 11
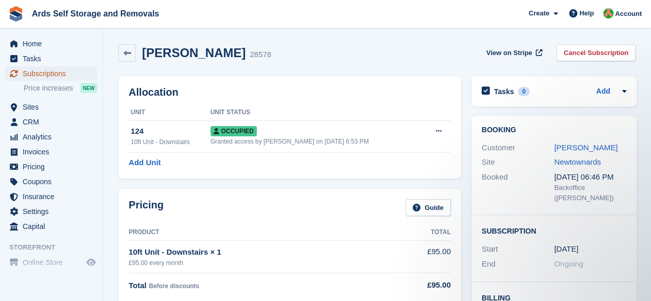
click at [49, 76] on span "Subscriptions" at bounding box center [54, 73] width 62 height 14
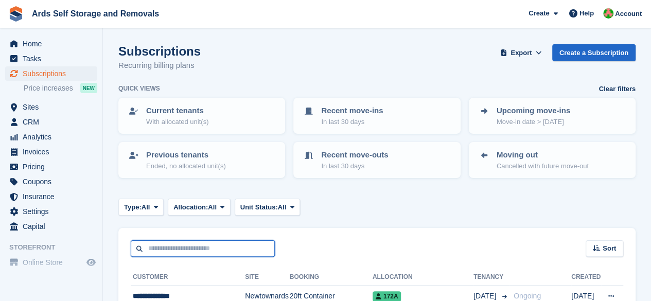
click at [176, 245] on input "text" at bounding box center [203, 248] width 144 height 17
type input "******"
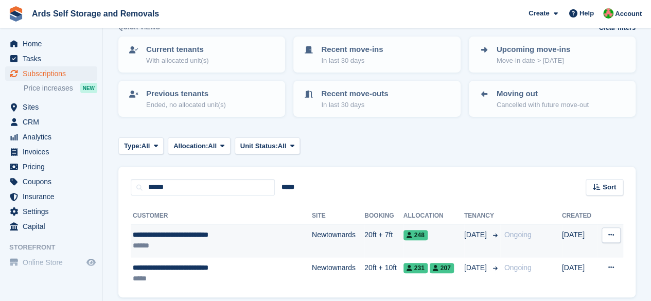
scroll to position [100, 0]
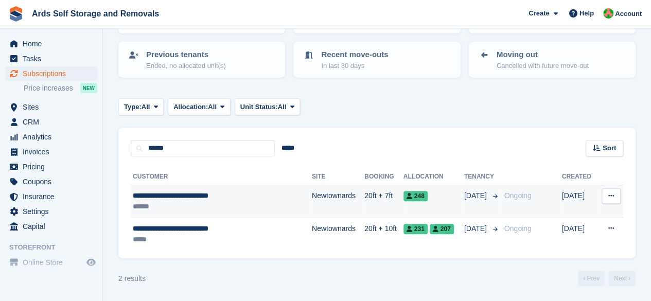
click at [326, 197] on td "Newtownards" at bounding box center [338, 201] width 53 height 33
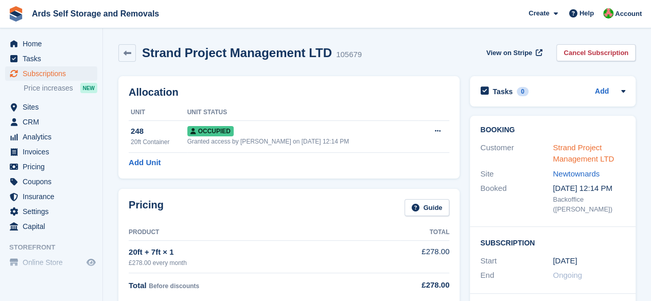
click at [579, 147] on link "Strand Project Management LTD" at bounding box center [583, 153] width 61 height 21
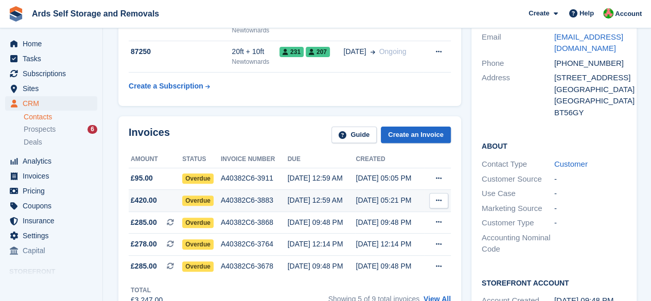
scroll to position [154, 0]
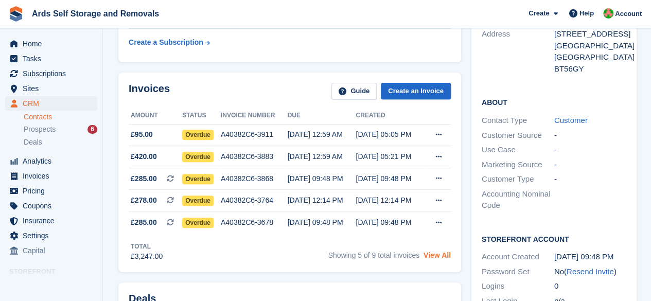
click at [435, 254] on link "View All" at bounding box center [437, 255] width 27 height 8
